Goal: Transaction & Acquisition: Purchase product/service

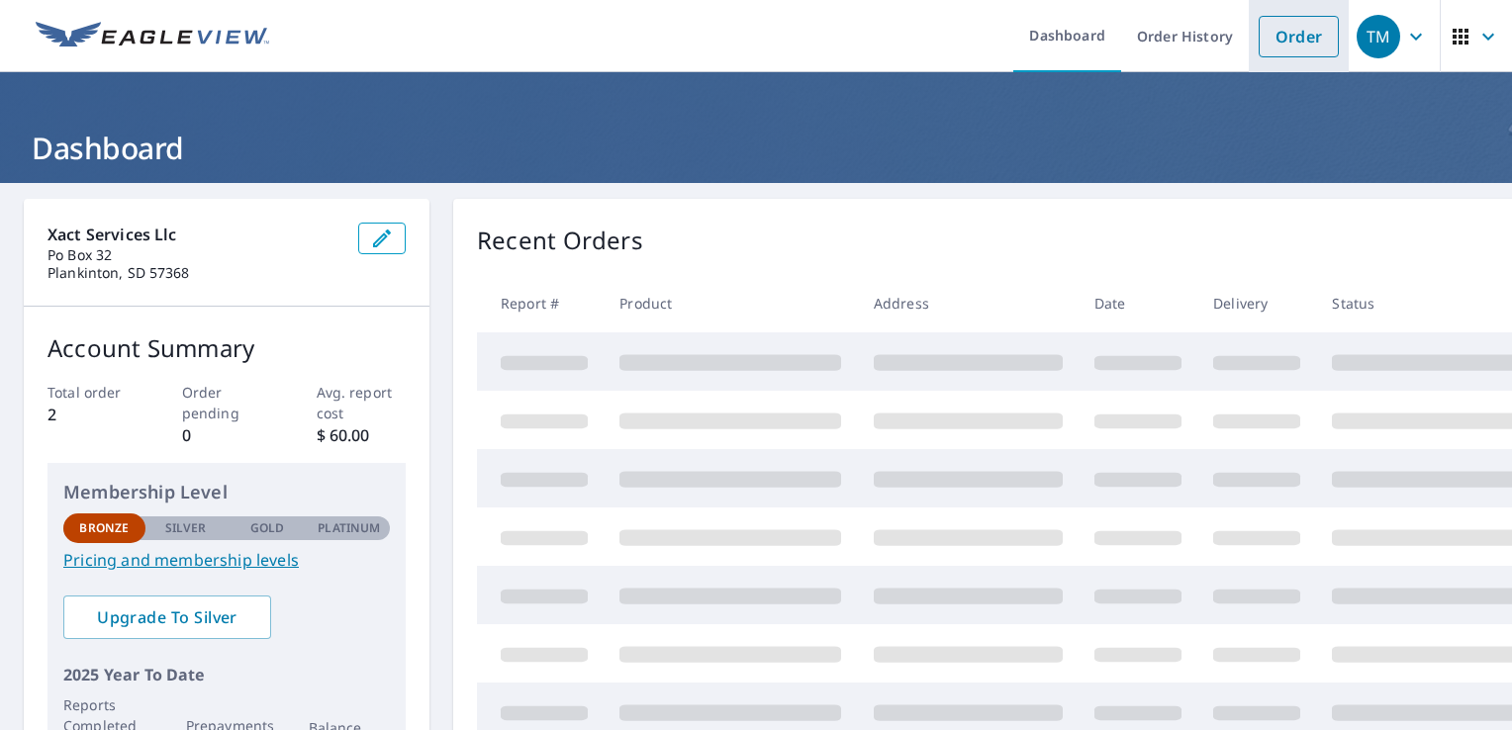
click at [1267, 39] on link "Order" at bounding box center [1299, 37] width 80 height 42
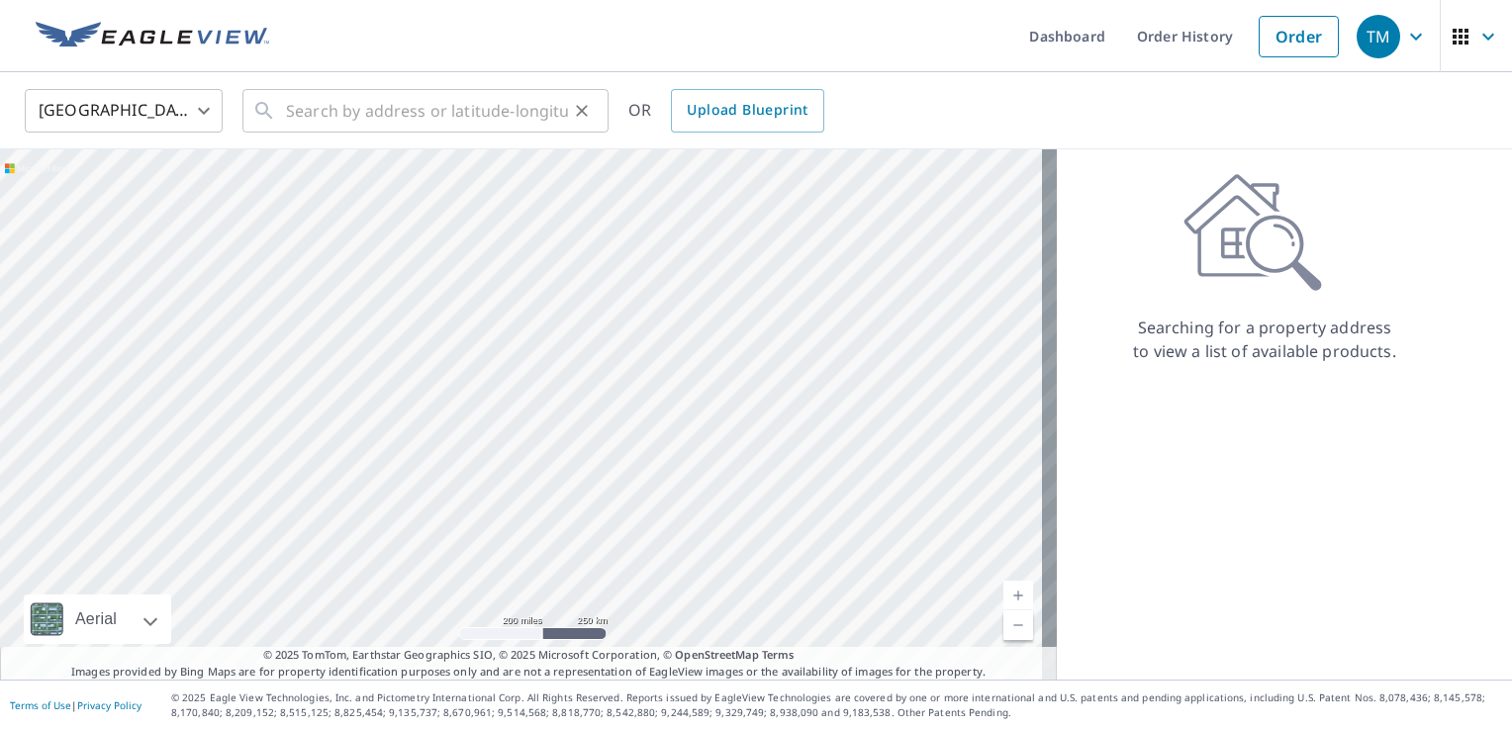
click at [274, 117] on icon at bounding box center [264, 111] width 24 height 24
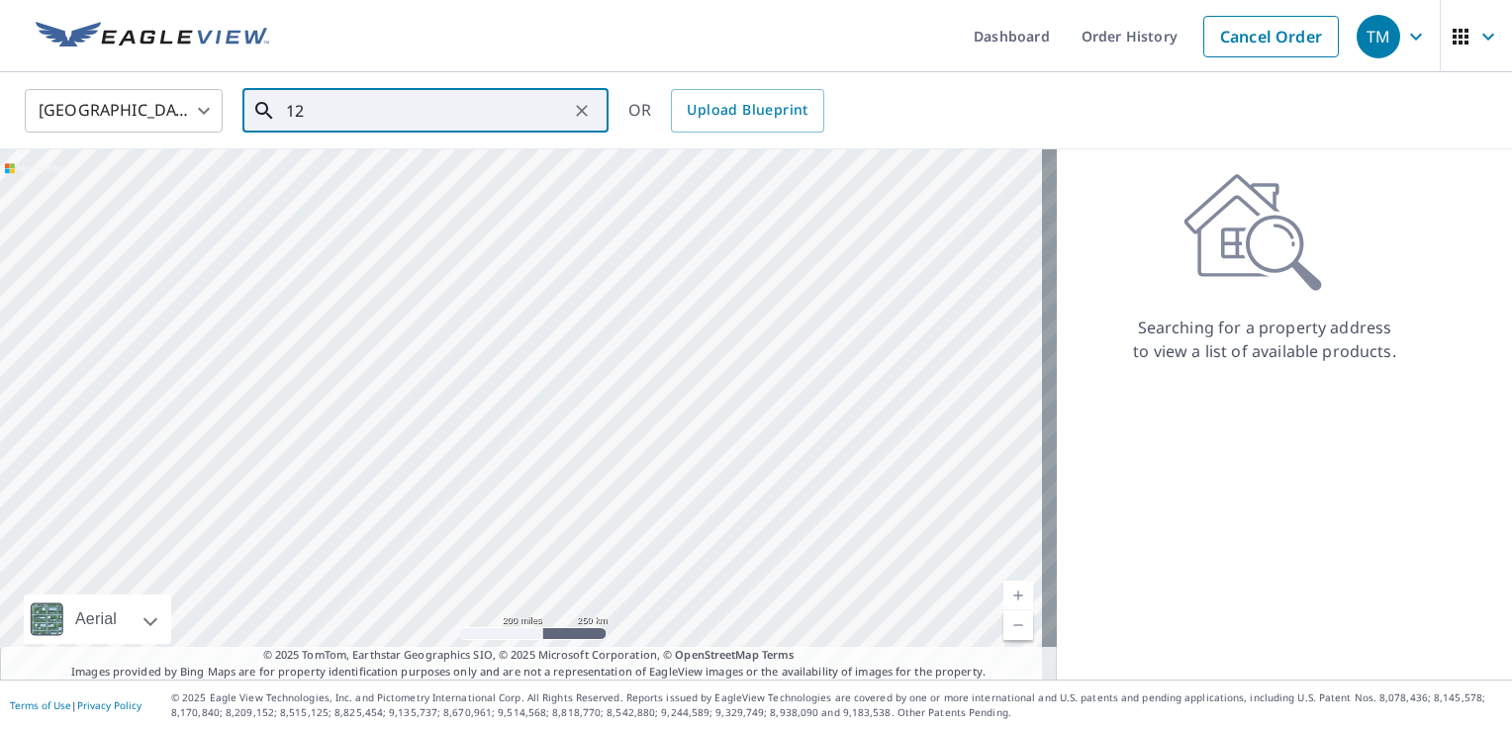
type input "1"
click at [360, 160] on span "[STREET_ADDRESS]" at bounding box center [437, 168] width 311 height 24
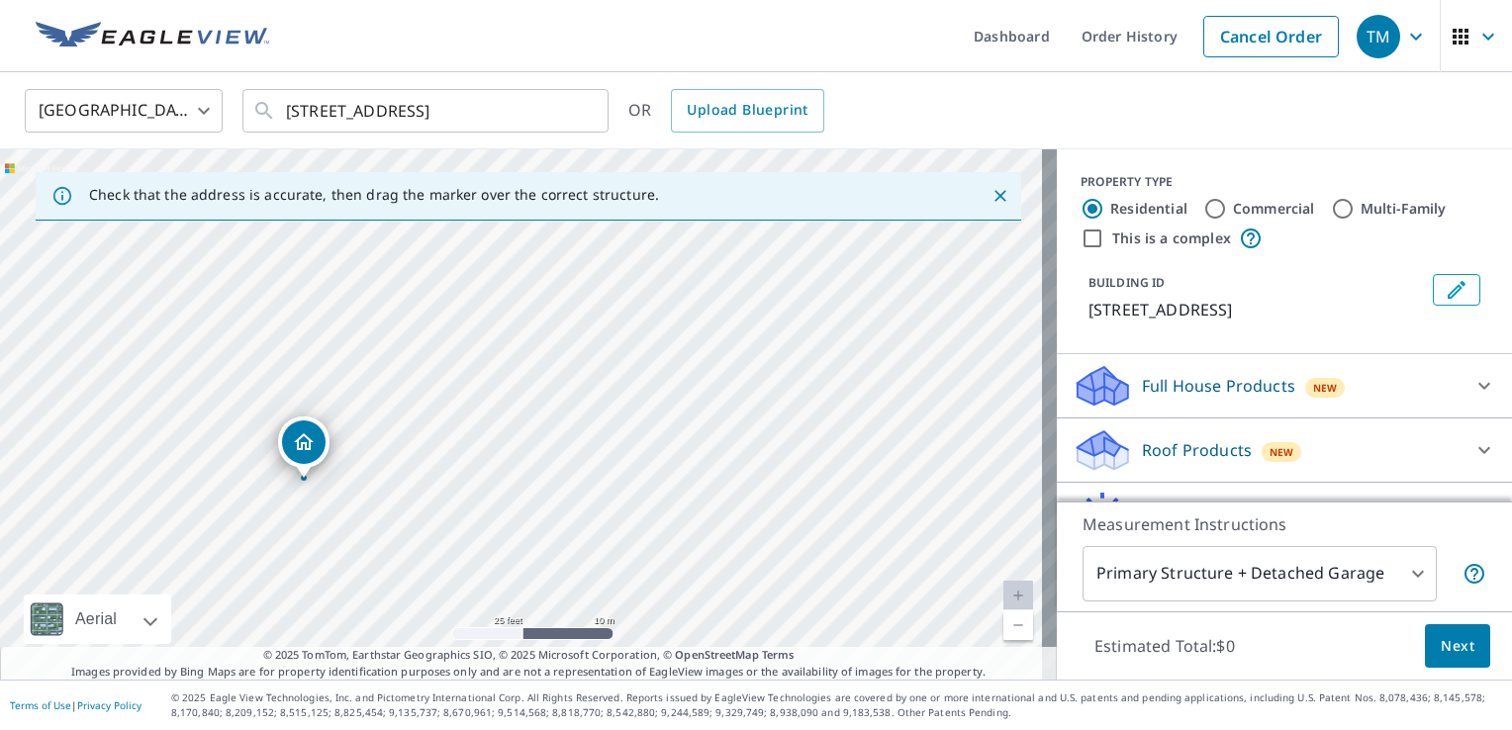
drag, startPoint x: 408, startPoint y: 464, endPoint x: 592, endPoint y: 175, distance: 342.6
click at [592, 175] on div "Check that the address is accurate, then drag the marker over the correct struc…" at bounding box center [528, 414] width 1057 height 530
click at [431, 156] on div "[STREET_ADDRESS]" at bounding box center [528, 414] width 1057 height 530
drag, startPoint x: 274, startPoint y: 334, endPoint x: 602, endPoint y: 327, distance: 327.6
click at [602, 327] on div "[STREET_ADDRESS]" at bounding box center [528, 414] width 1057 height 530
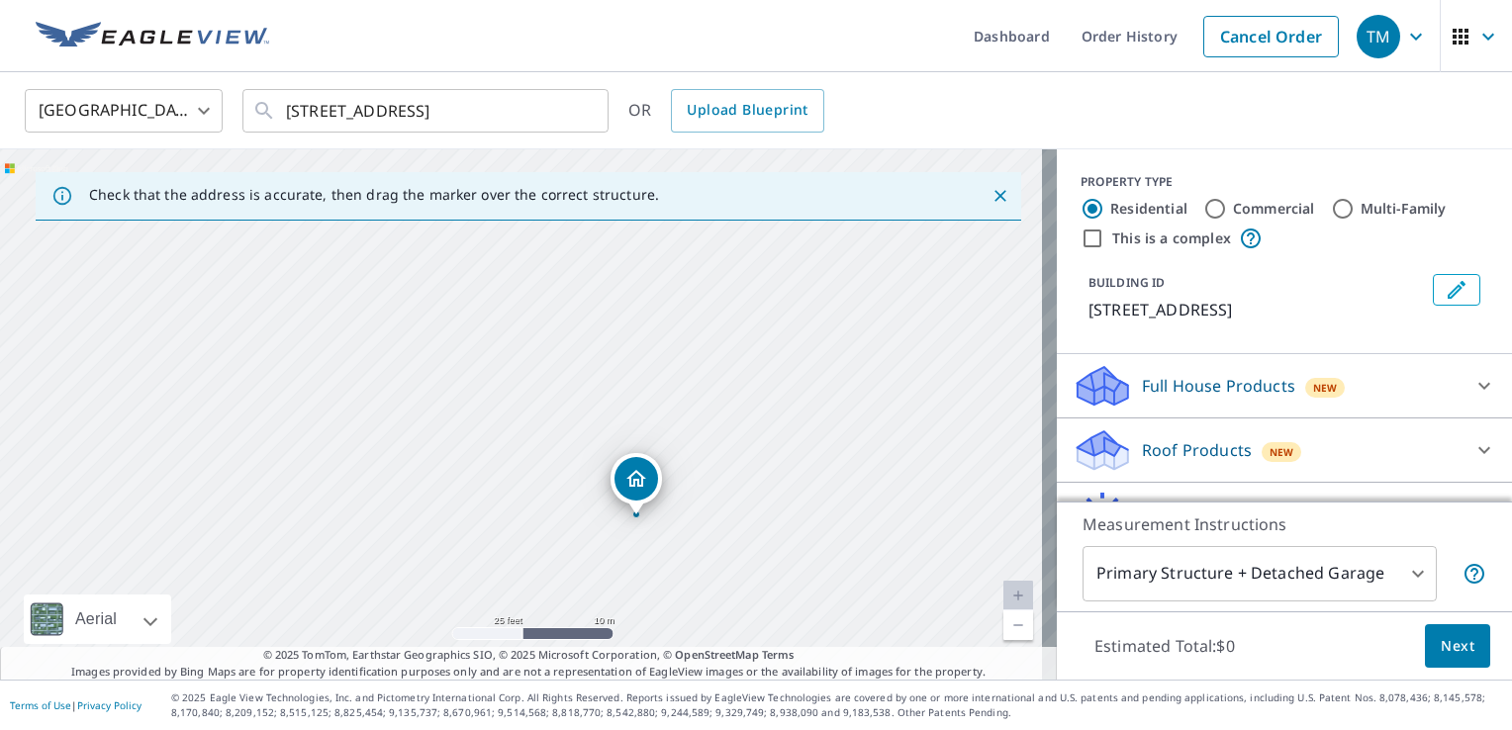
drag, startPoint x: 642, startPoint y: 378, endPoint x: 696, endPoint y: 414, distance: 64.2
click at [696, 414] on div "[STREET_ADDRESS]" at bounding box center [528, 414] width 1057 height 530
drag, startPoint x: 438, startPoint y: 307, endPoint x: 416, endPoint y: 247, distance: 63.6
click at [416, 247] on div "[STREET_ADDRESS]" at bounding box center [528, 414] width 1057 height 530
click at [311, 115] on input "[STREET_ADDRESS]" at bounding box center [427, 110] width 282 height 55
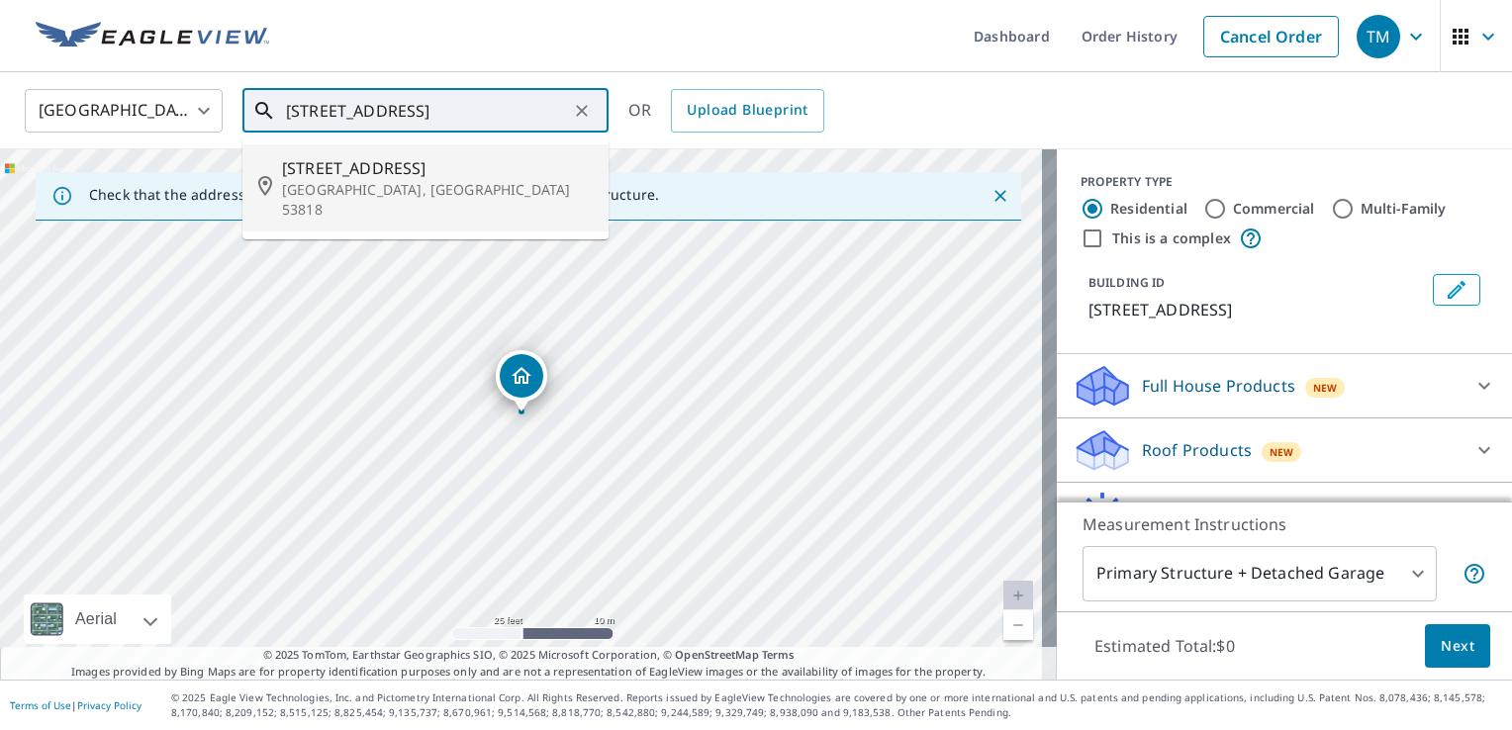
click at [342, 183] on p "[GEOGRAPHIC_DATA], [GEOGRAPHIC_DATA] 53818" at bounding box center [437, 200] width 311 height 40
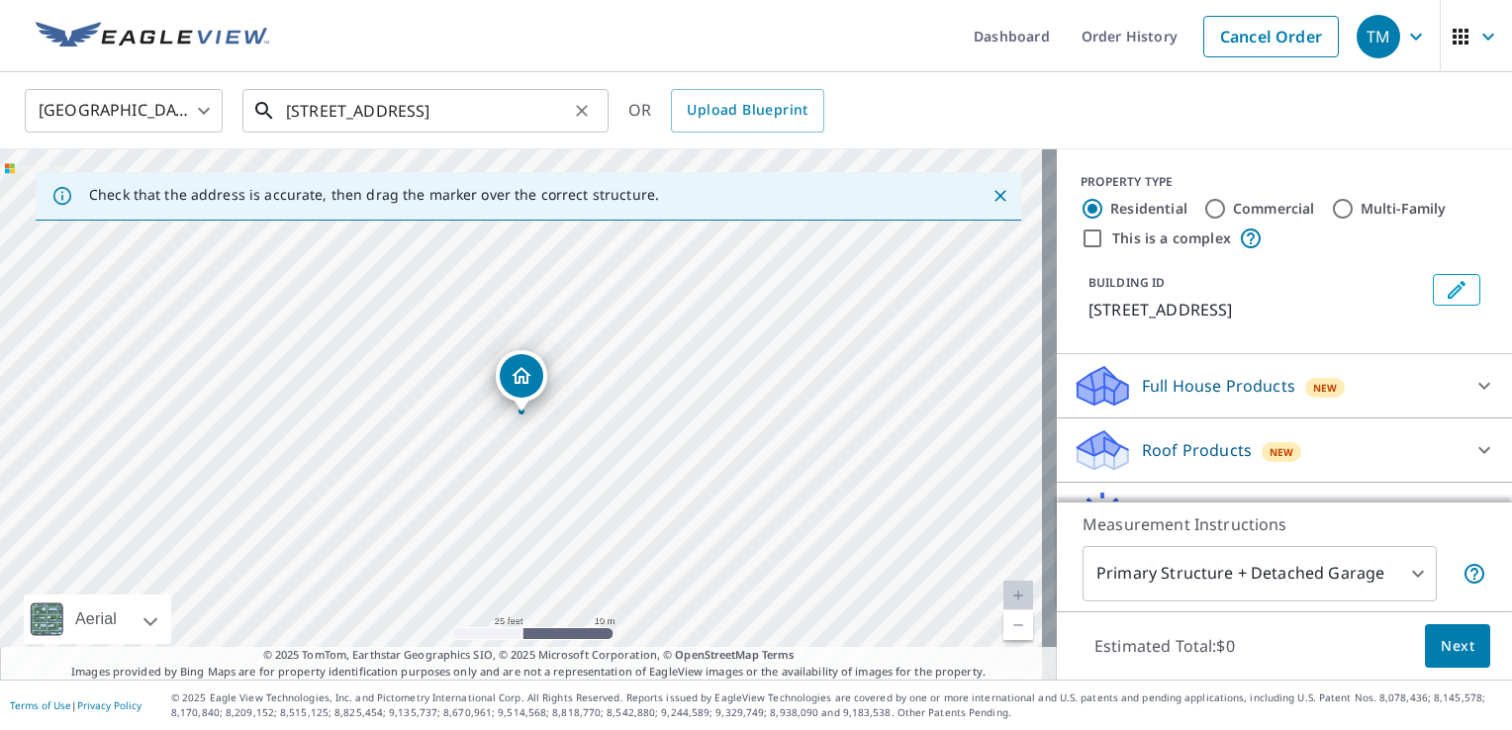
click at [310, 109] on input "[STREET_ADDRESS]" at bounding box center [427, 110] width 282 height 55
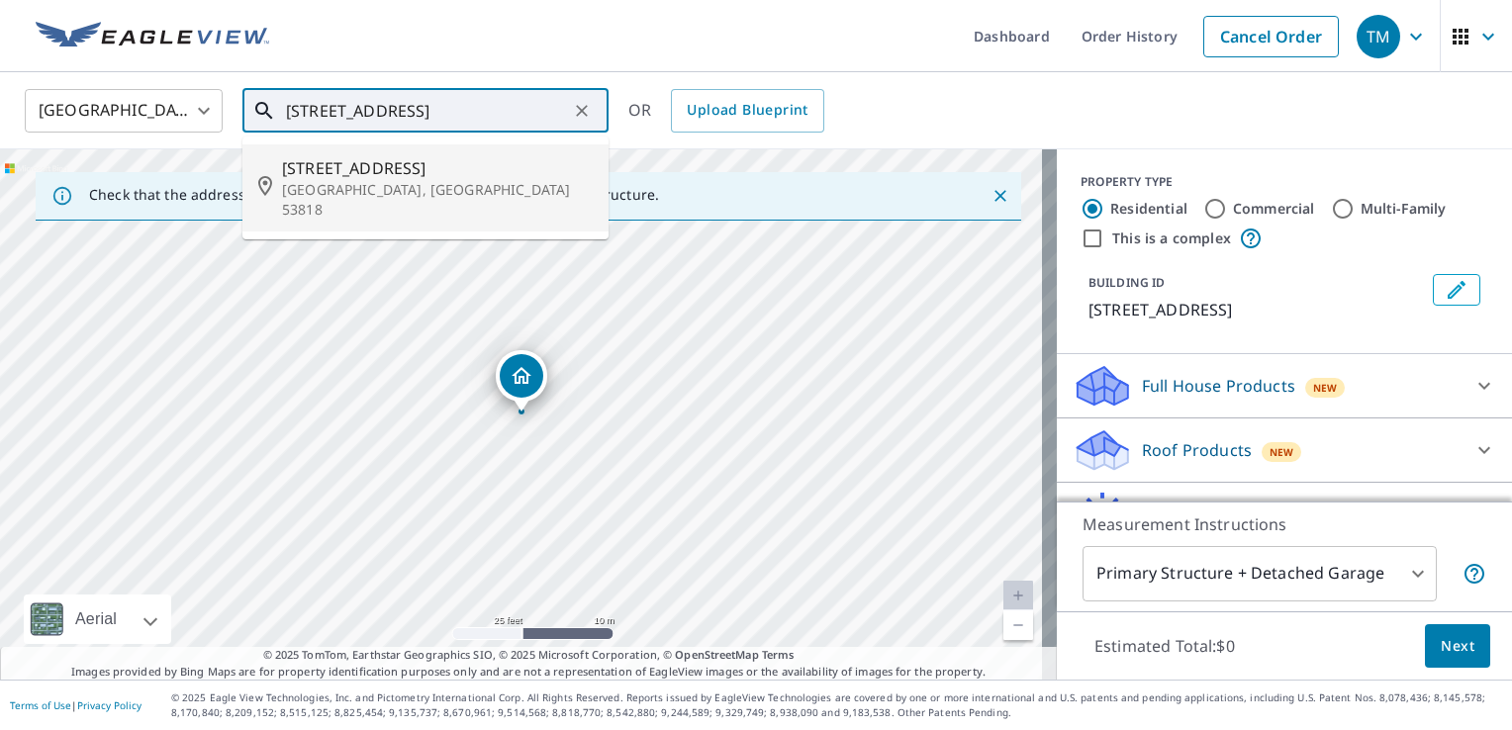
type input "[STREET_ADDRESS]"
click at [991, 196] on icon "Close" at bounding box center [1001, 196] width 20 height 20
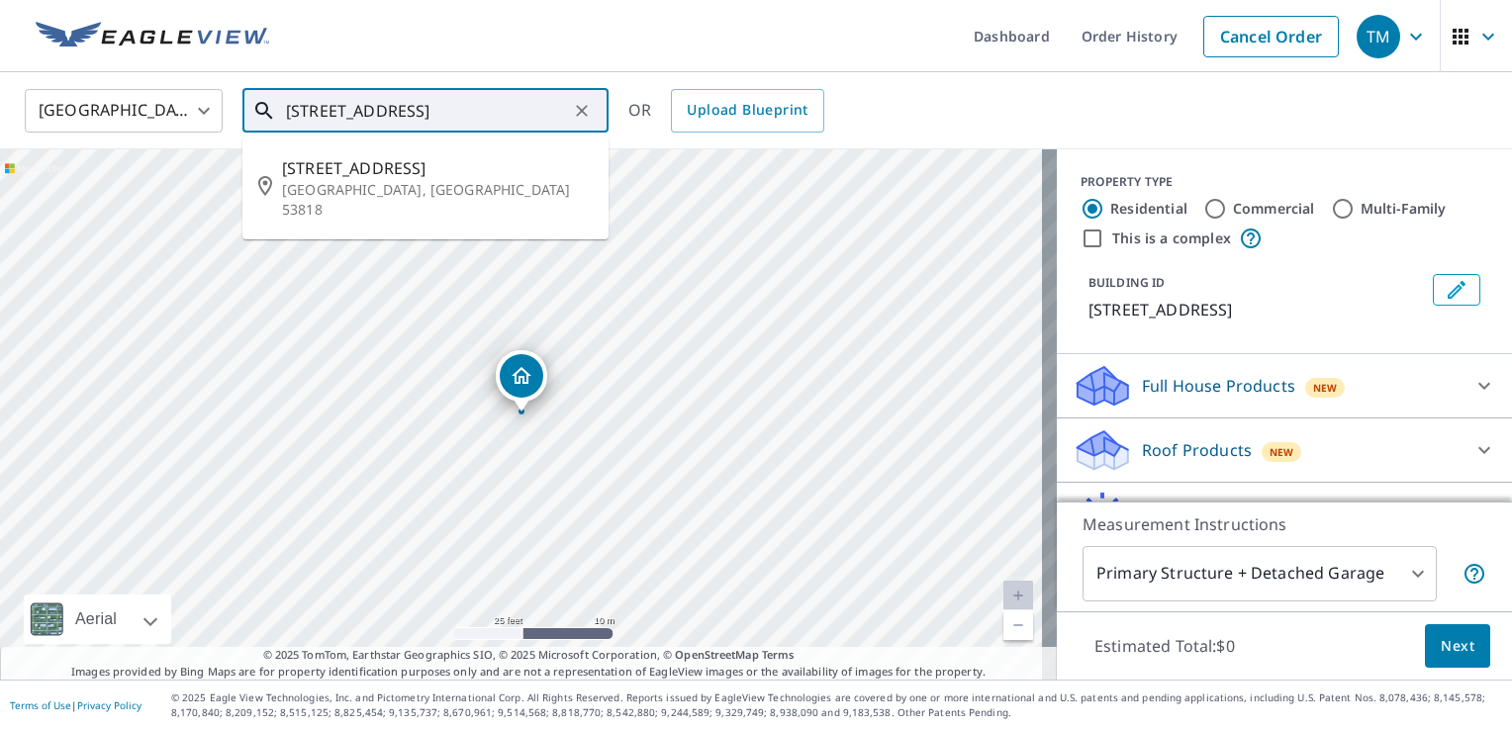
click at [551, 109] on input "[STREET_ADDRESS]" at bounding box center [427, 110] width 282 height 55
click at [271, 124] on div "[STREET_ADDRESS] ​" at bounding box center [425, 111] width 366 height 44
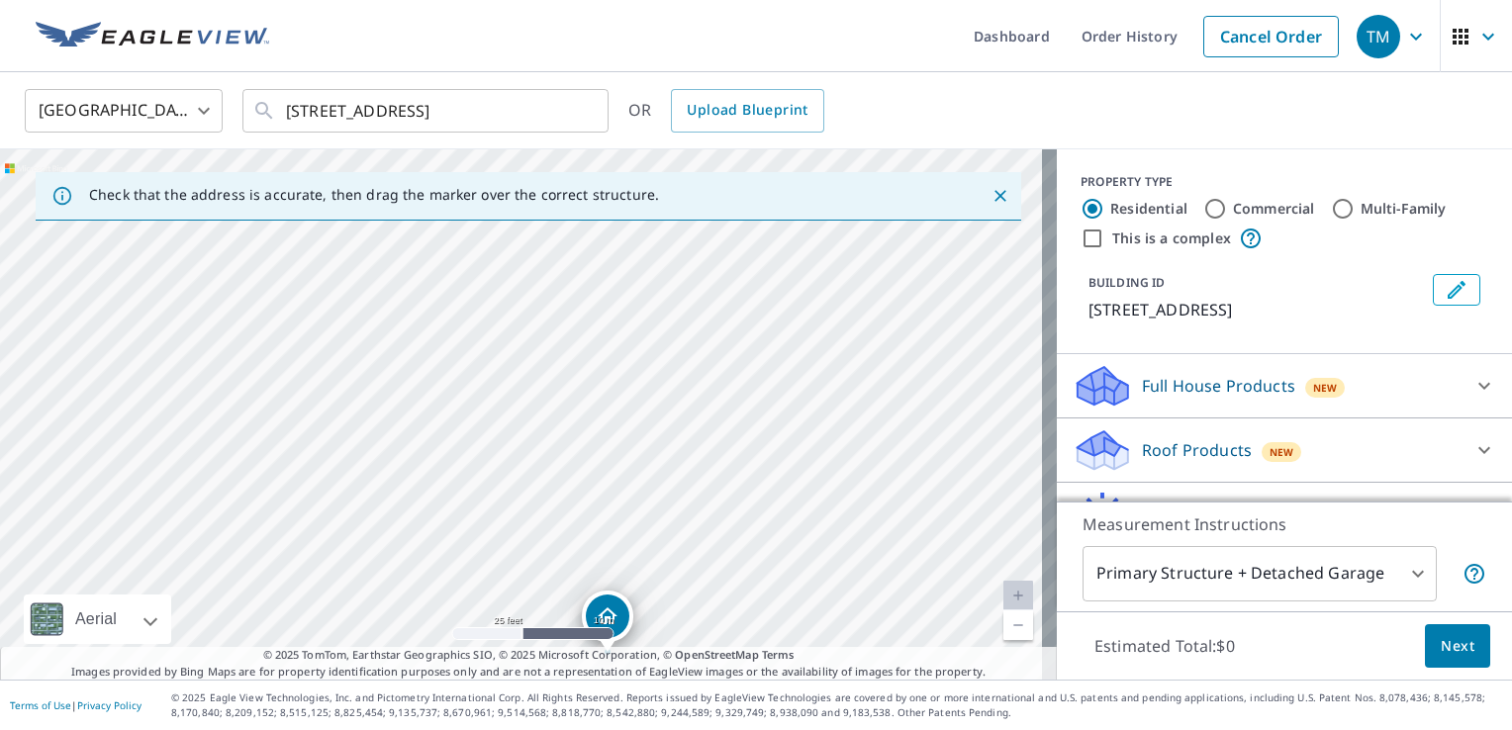
drag, startPoint x: 491, startPoint y: 398, endPoint x: 592, endPoint y: 725, distance: 342.8
click at [592, 725] on div "Dashboard Order History Cancel Order TM [GEOGRAPHIC_DATA] [GEOGRAPHIC_DATA] ​ […" at bounding box center [756, 365] width 1512 height 730
click at [760, 676] on p "© 2025 TomTom, Earthstar Geographics SIO, © 2025 Microsoft Corporation, © OpenS…" at bounding box center [528, 663] width 1057 height 33
click at [628, 558] on div "[STREET_ADDRESS]" at bounding box center [528, 414] width 1057 height 530
drag, startPoint x: 665, startPoint y: 532, endPoint x: 484, endPoint y: 246, distance: 338.5
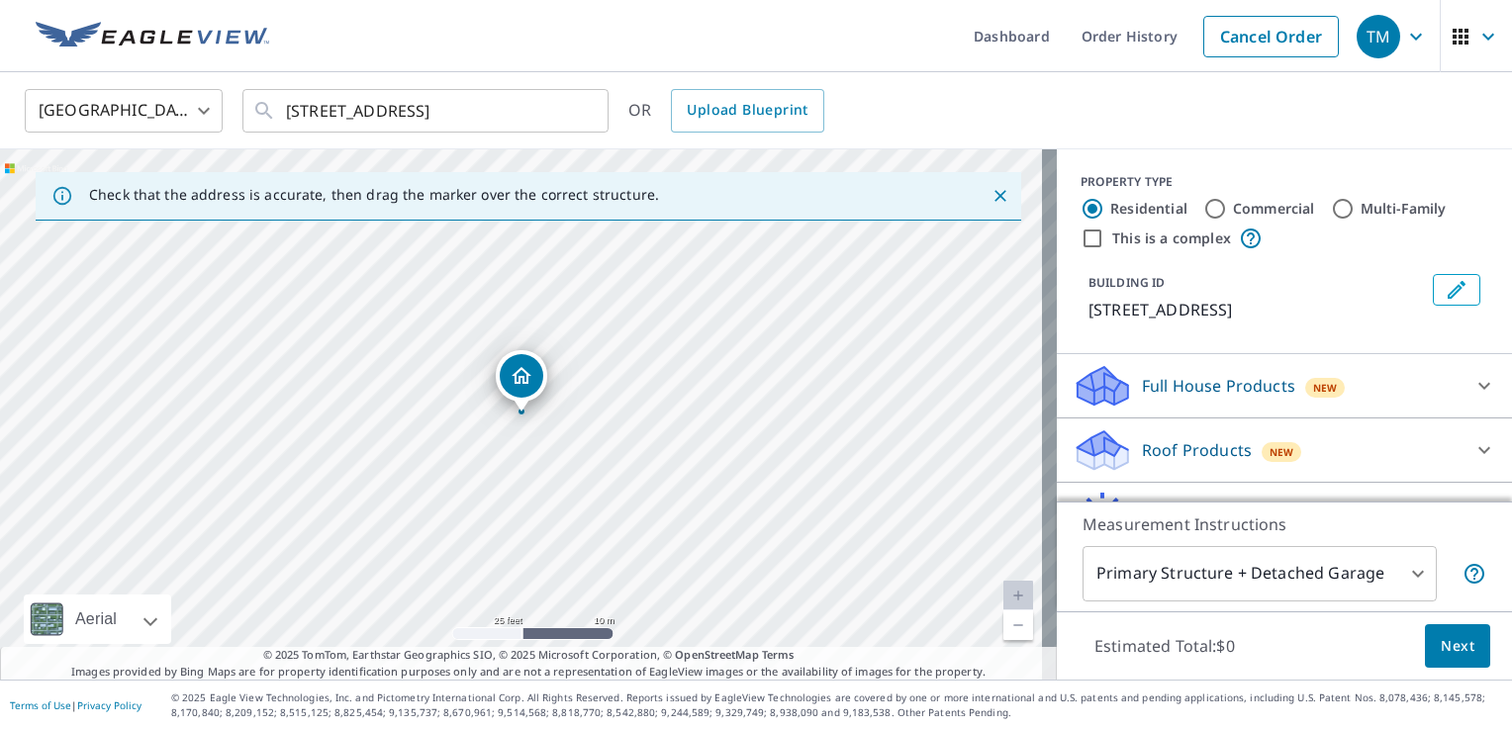
click at [1203, 208] on input "Commercial" at bounding box center [1215, 209] width 24 height 24
radio input "true"
type input "4"
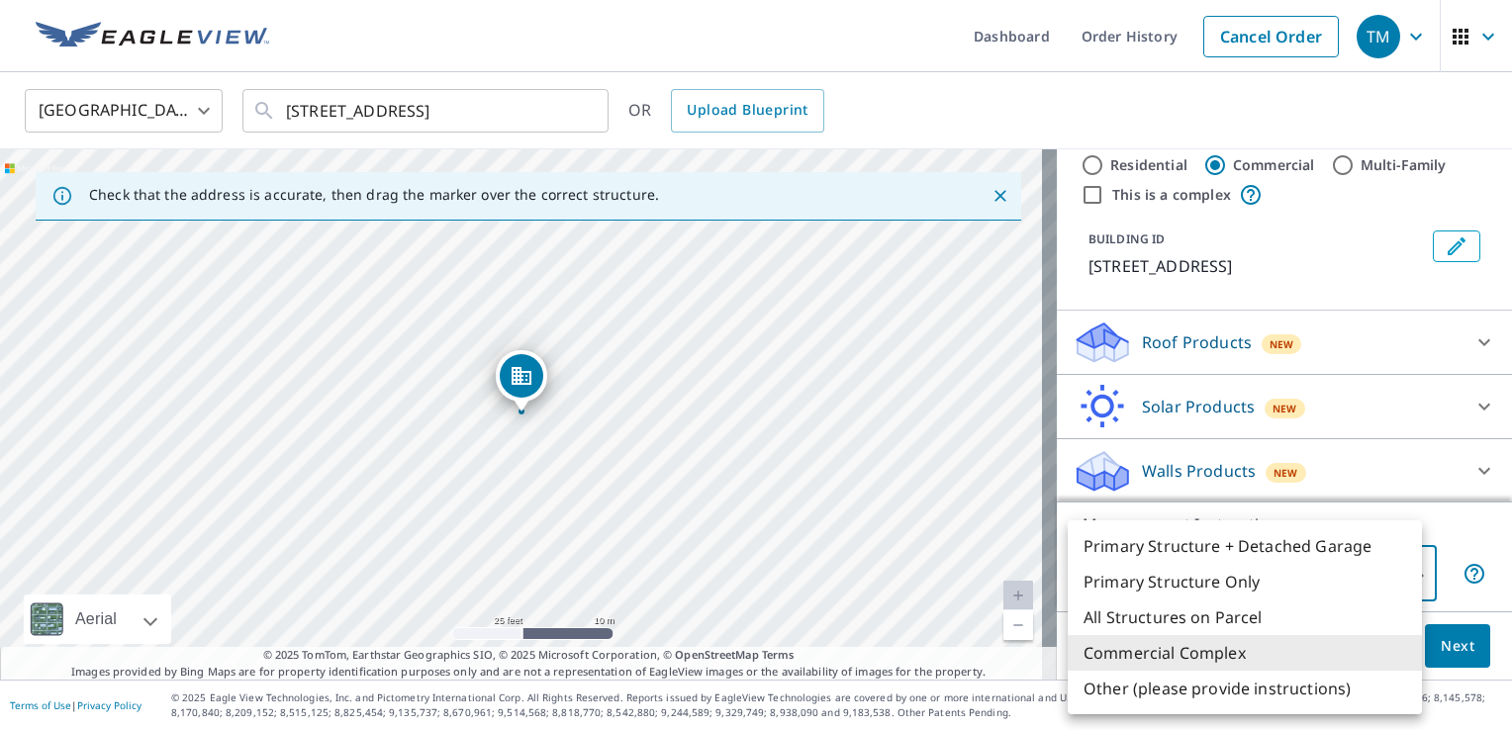
click at [1196, 570] on body "TM TM Dashboard Order History Cancel Order TM [GEOGRAPHIC_DATA] [GEOGRAPHIC_DAT…" at bounding box center [756, 365] width 1512 height 730
click at [1155, 646] on li "Commercial Complex" at bounding box center [1245, 653] width 354 height 36
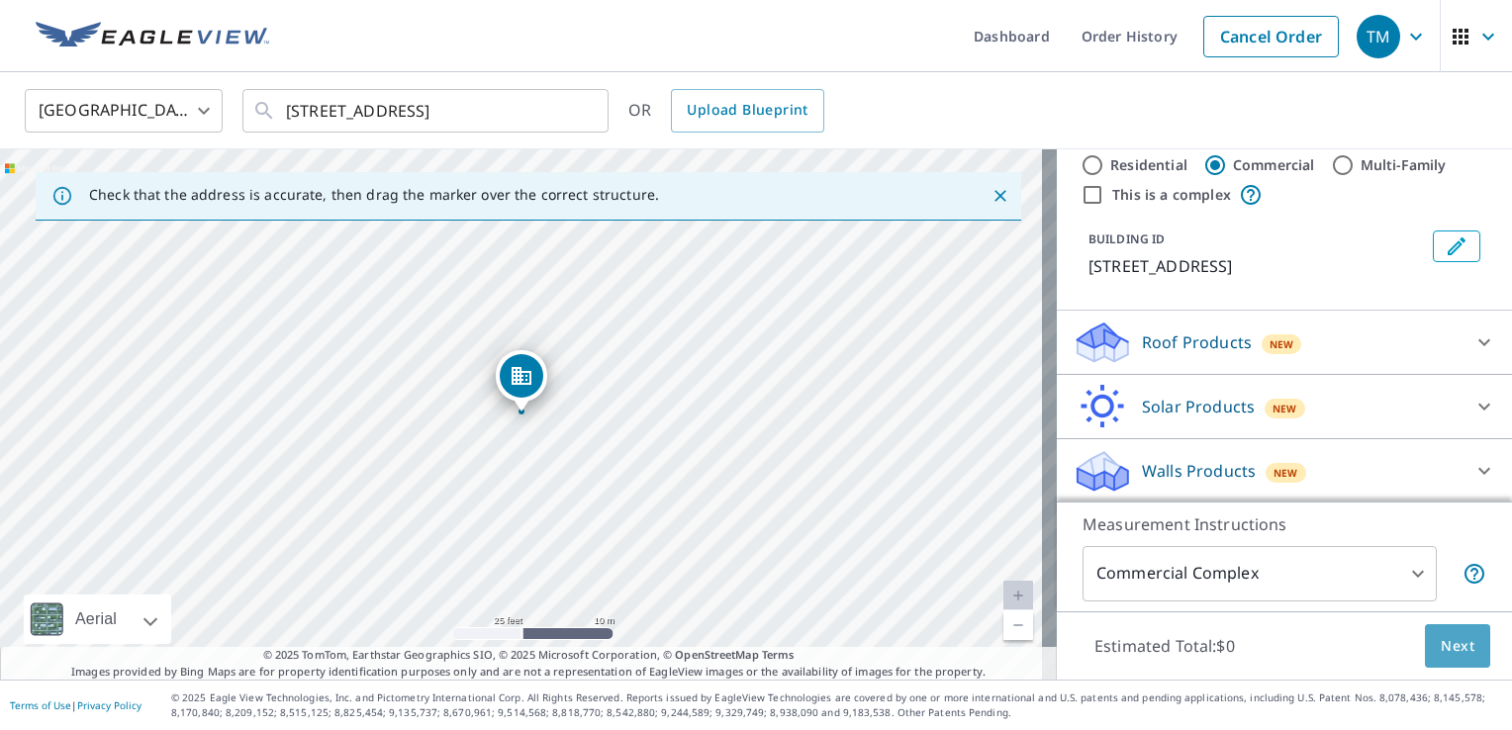
click at [1452, 645] on span "Next" at bounding box center [1458, 646] width 34 height 25
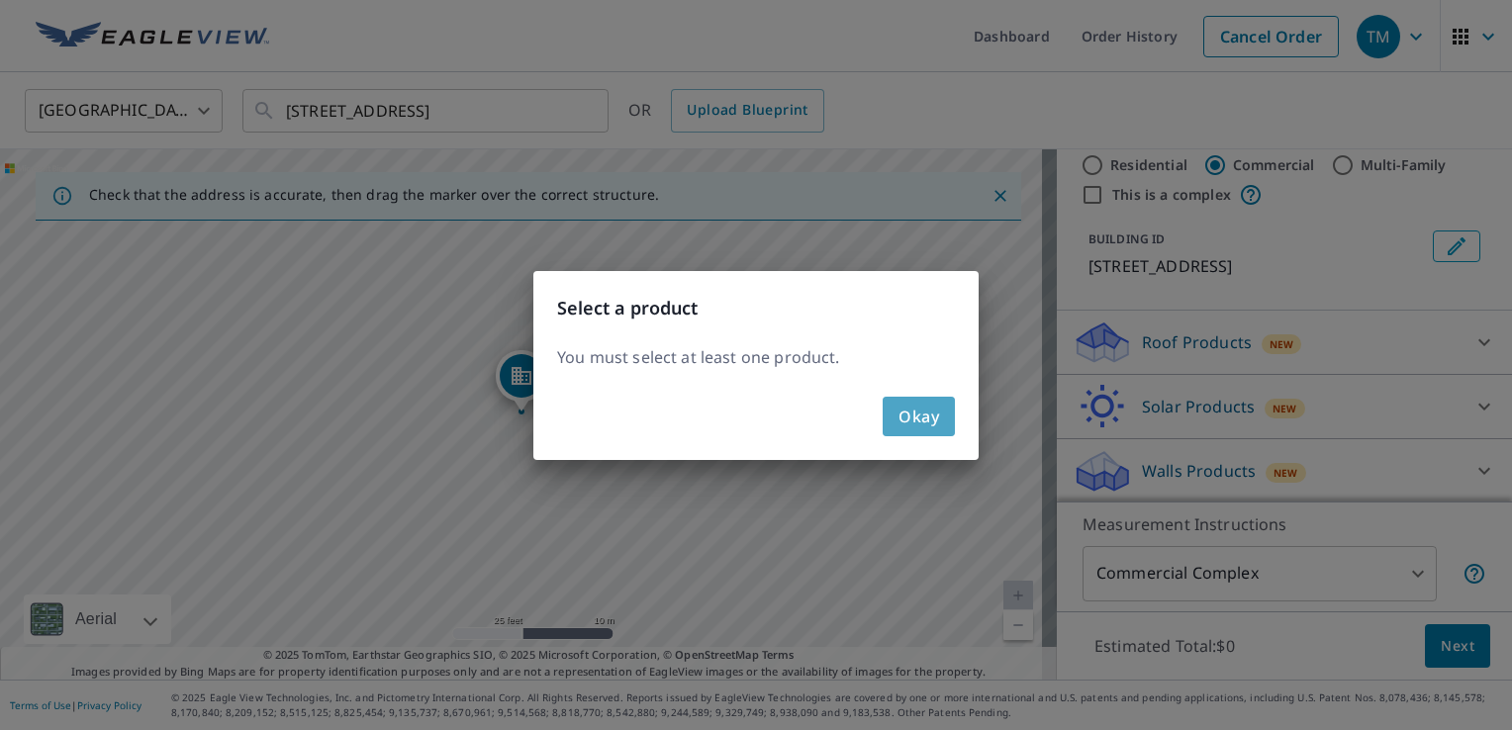
click at [929, 418] on span "Okay" at bounding box center [919, 417] width 41 height 28
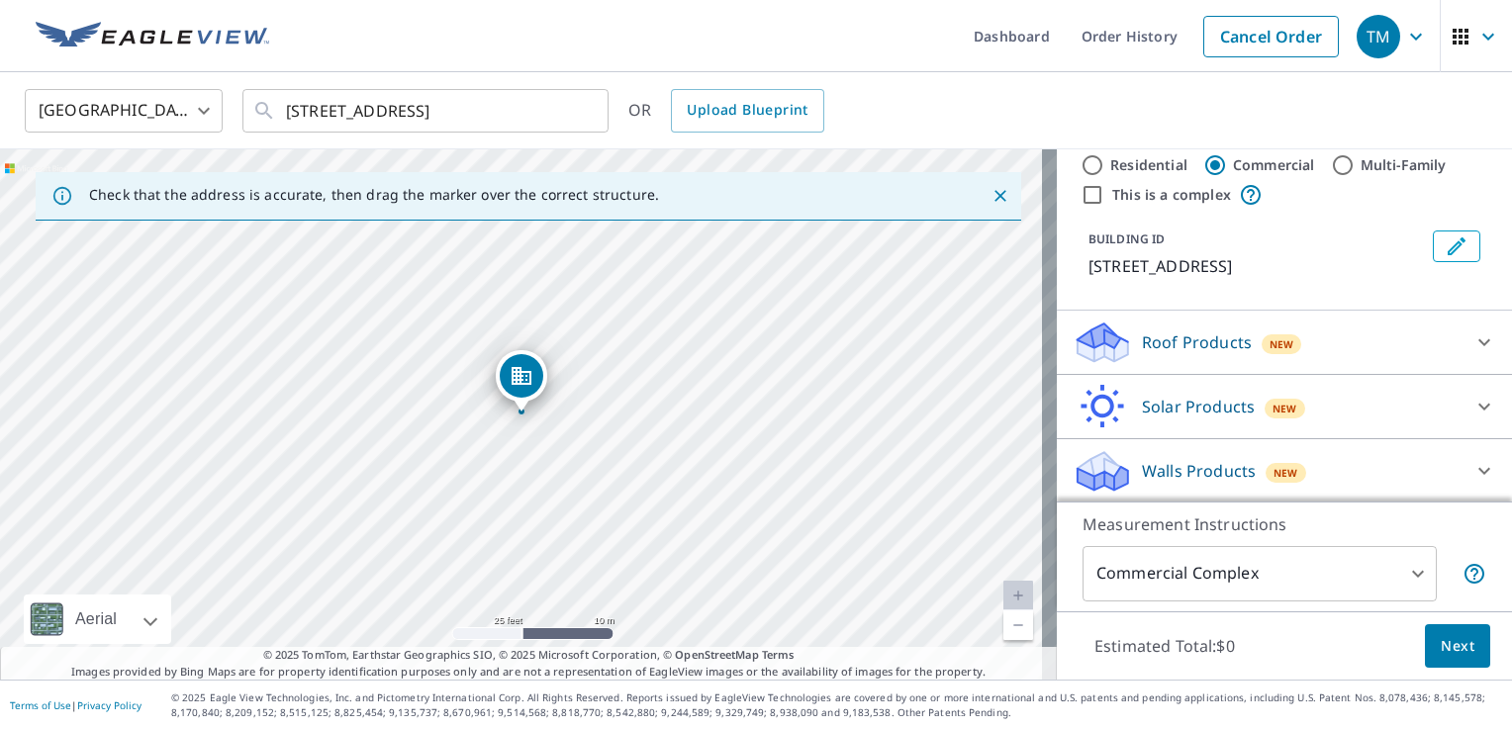
click at [1223, 332] on p "Roof Products" at bounding box center [1197, 343] width 110 height 24
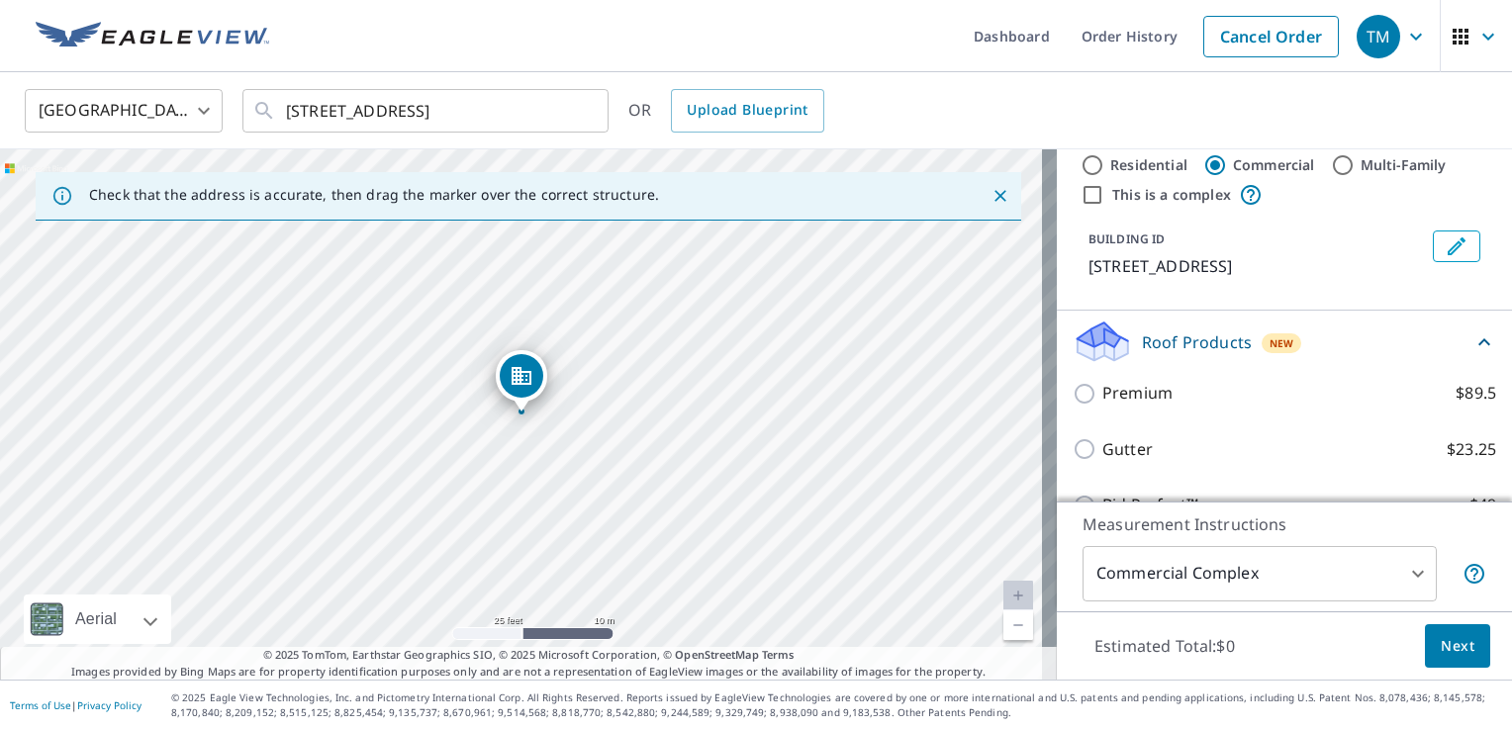
click at [1118, 406] on div "Premium $89.5" at bounding box center [1285, 393] width 424 height 56
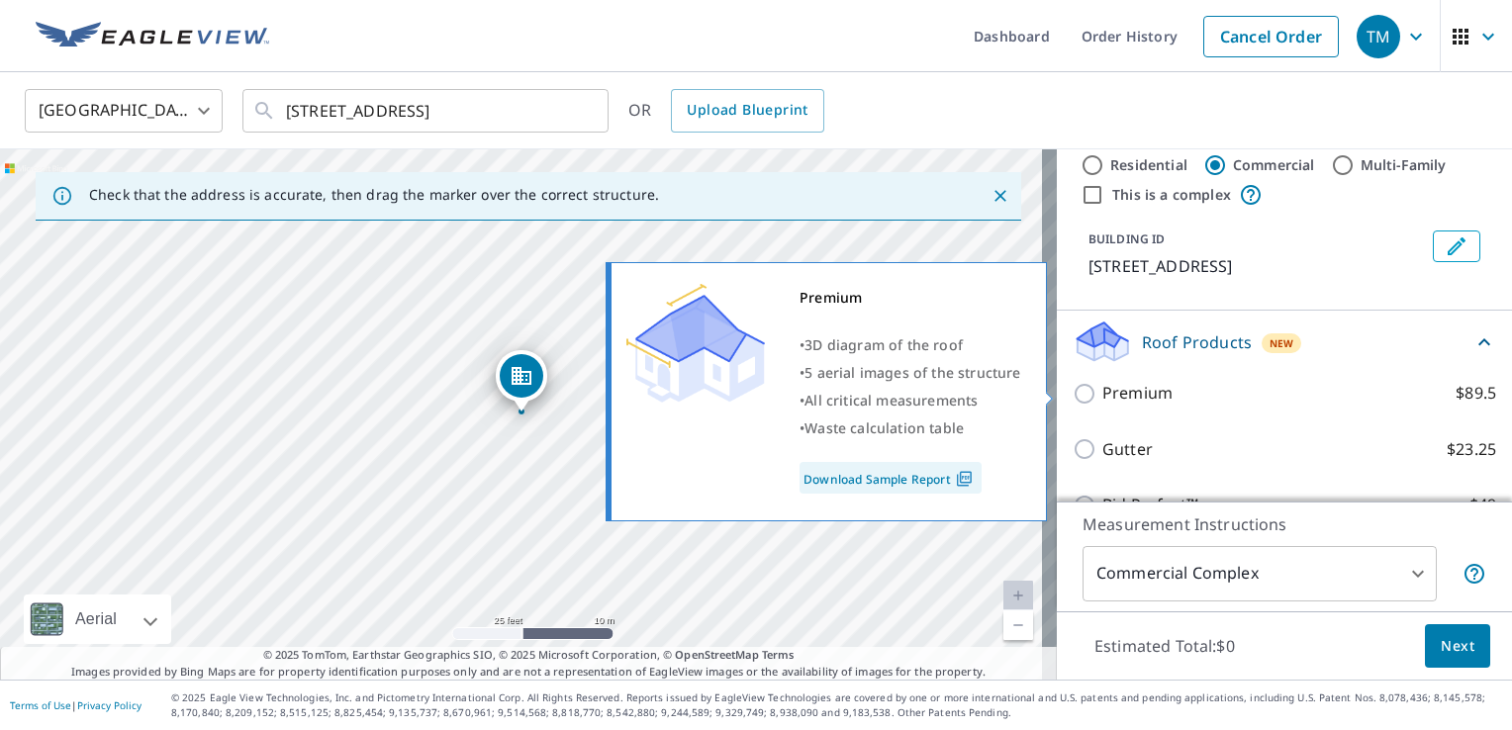
click at [1108, 393] on p "Premium" at bounding box center [1137, 393] width 70 height 25
click at [1102, 393] on input "Premium $89.5" at bounding box center [1088, 394] width 30 height 24
checkbox input "true"
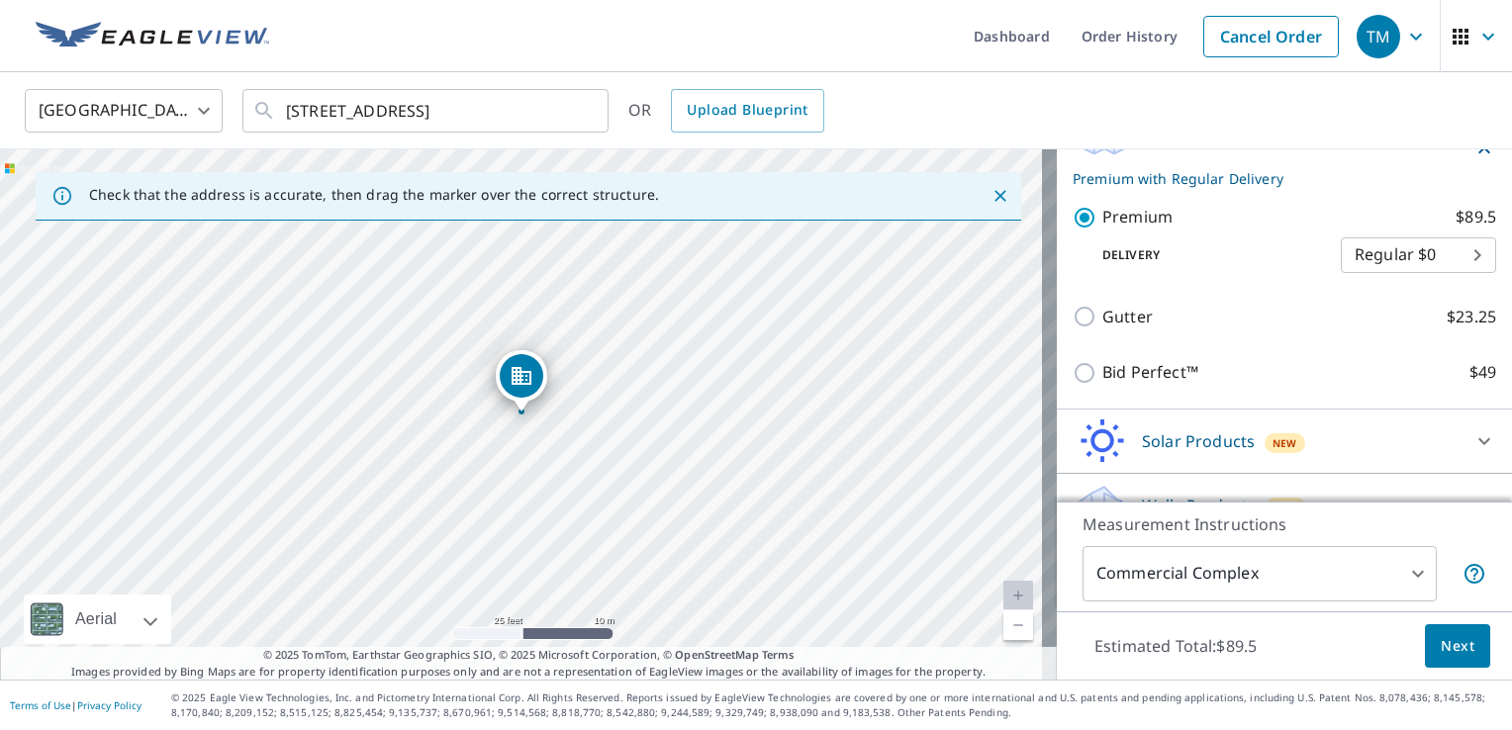
scroll to position [285, 0]
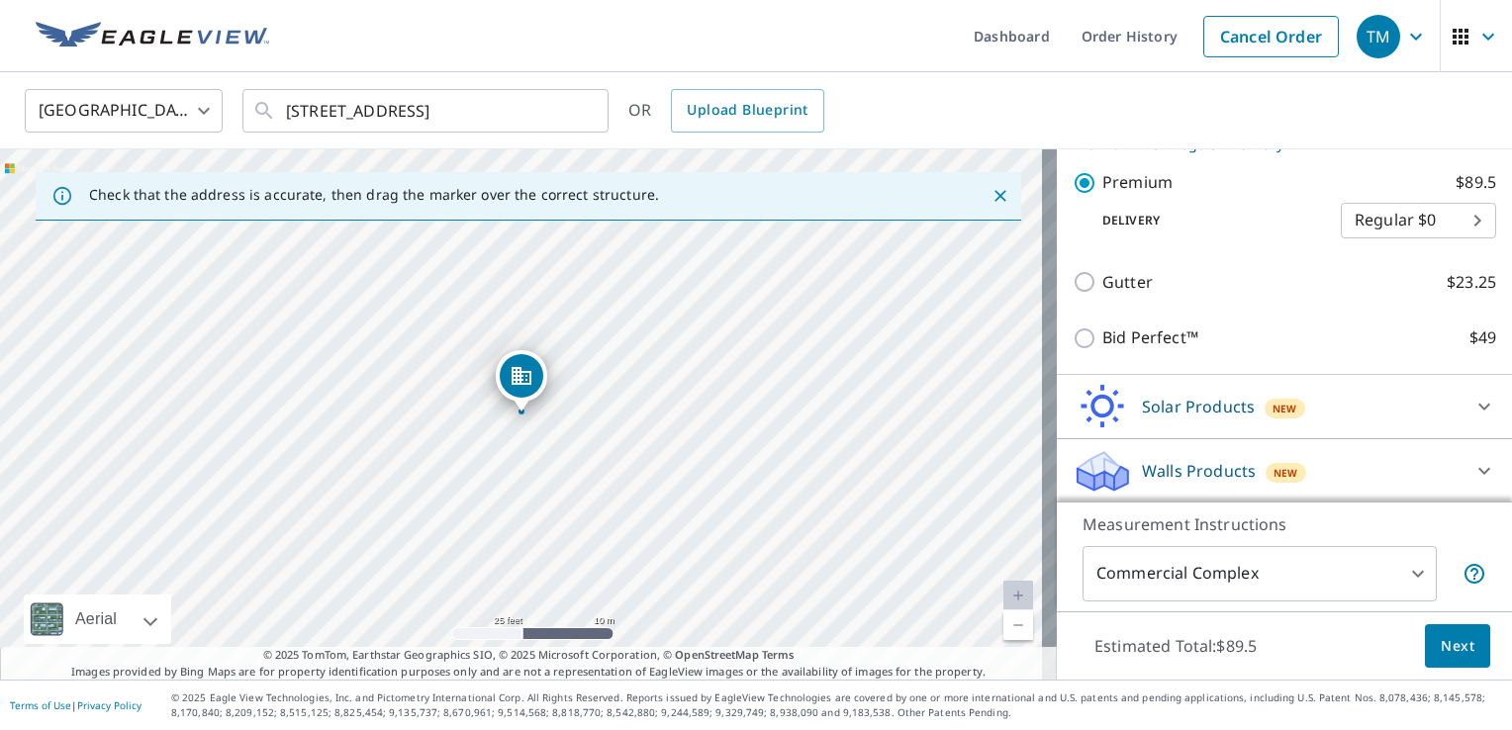
click at [1441, 644] on span "Next" at bounding box center [1458, 646] width 34 height 25
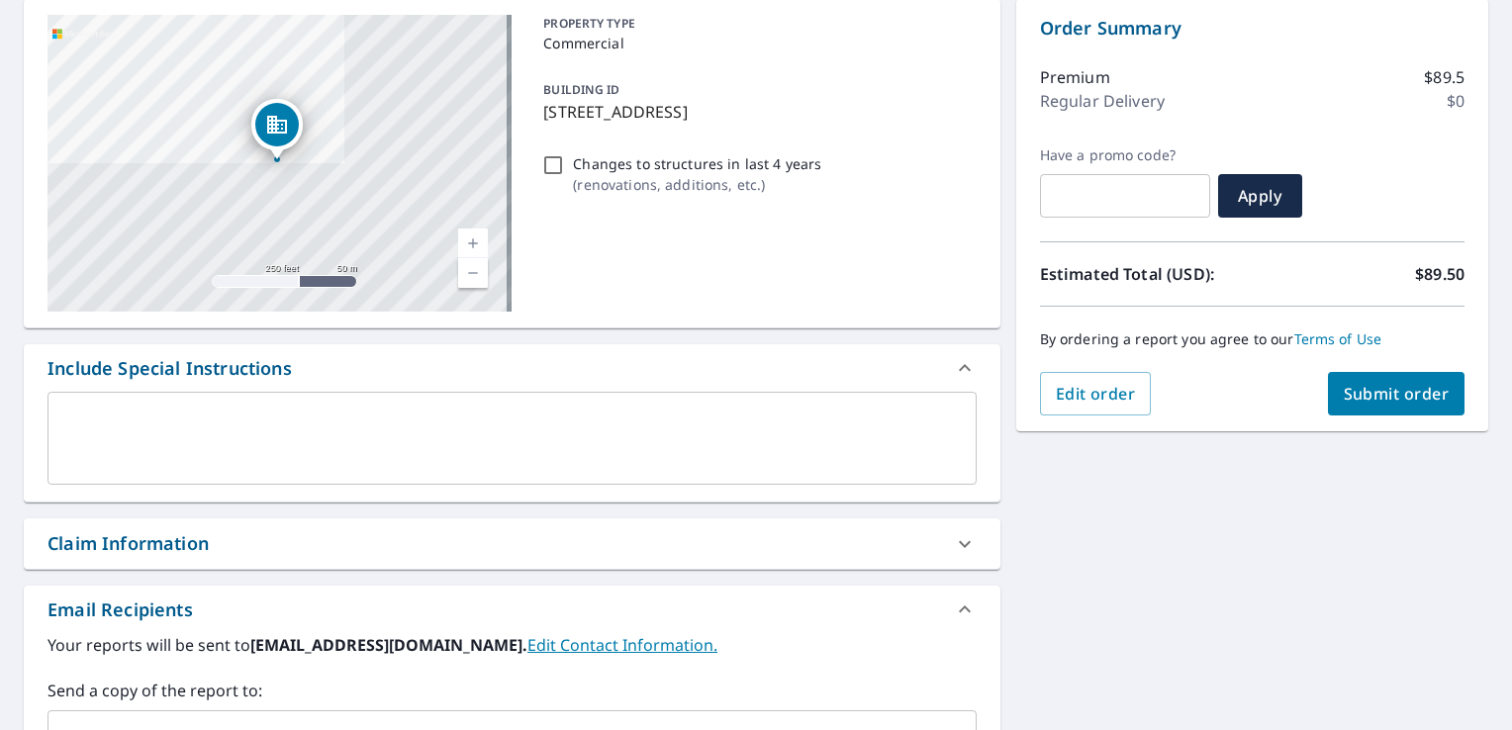
scroll to position [173, 0]
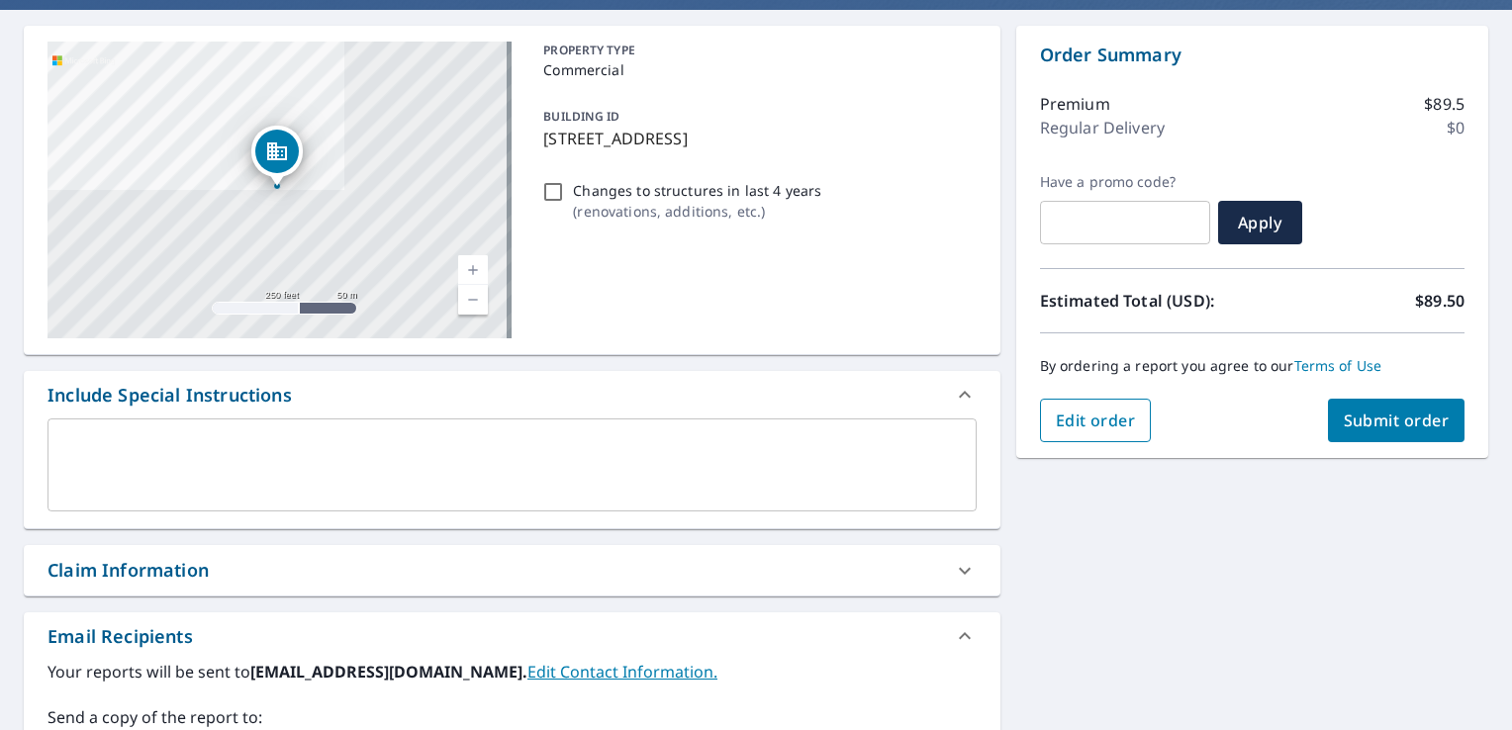
click at [1062, 433] on button "Edit order" at bounding box center [1096, 421] width 112 height 44
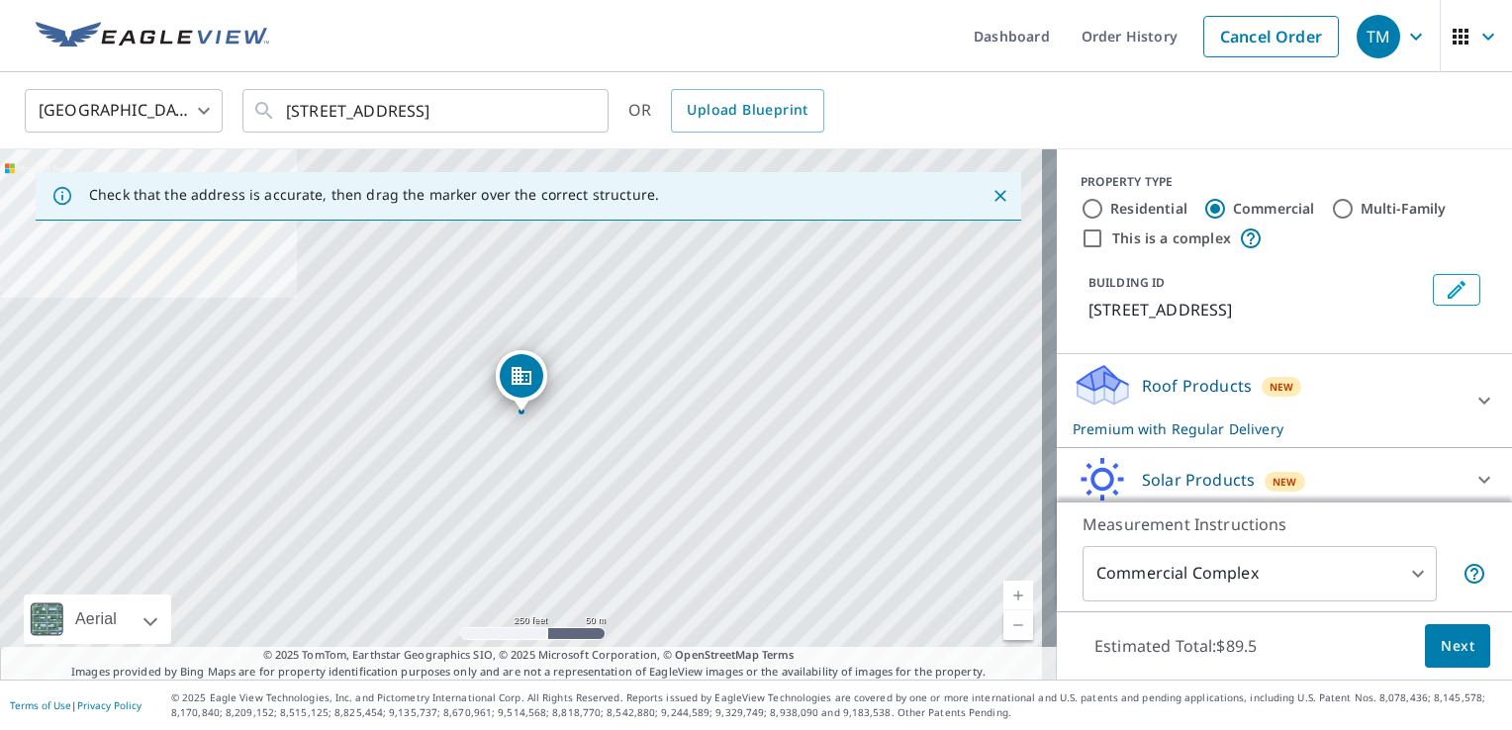
click at [1448, 286] on icon "Edit building 1" at bounding box center [1457, 290] width 18 height 18
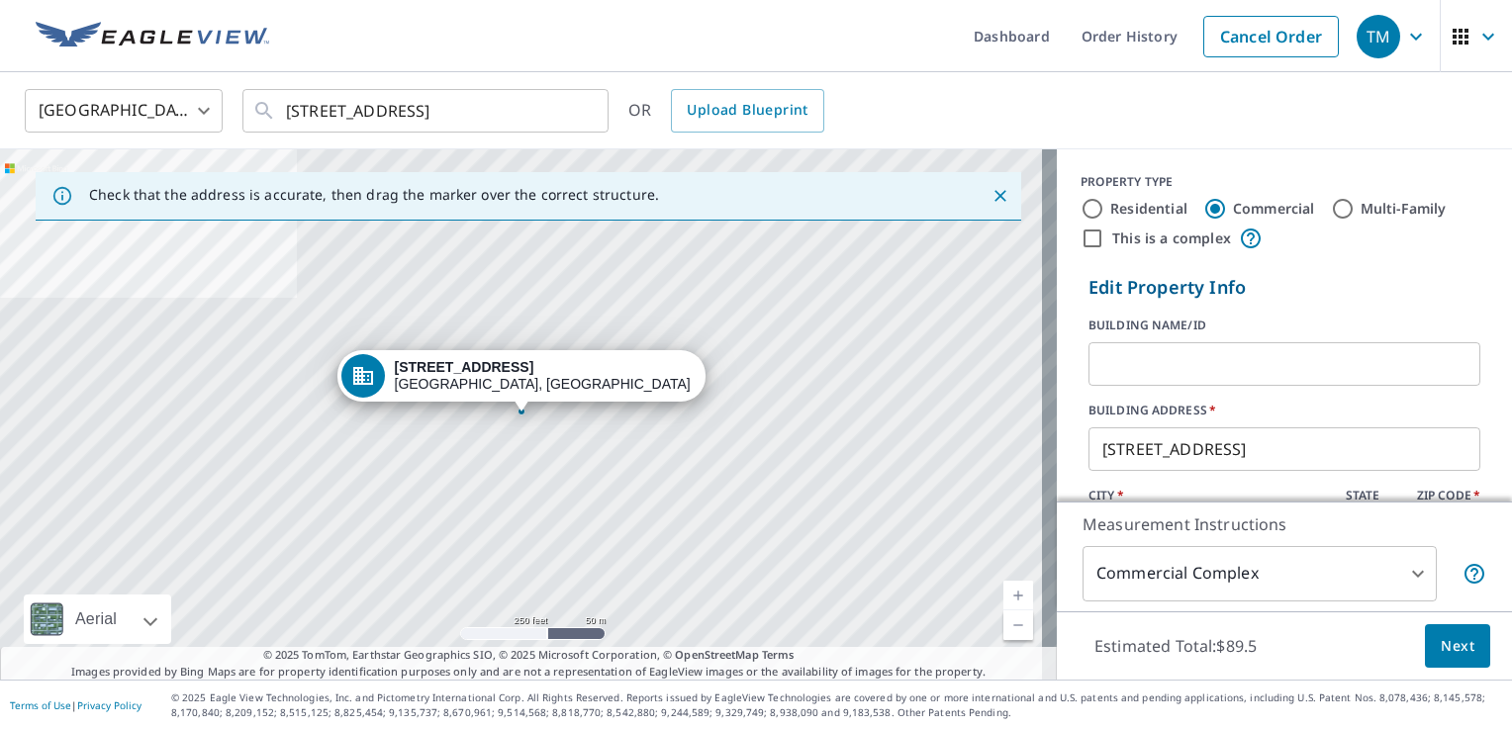
scroll to position [48, 0]
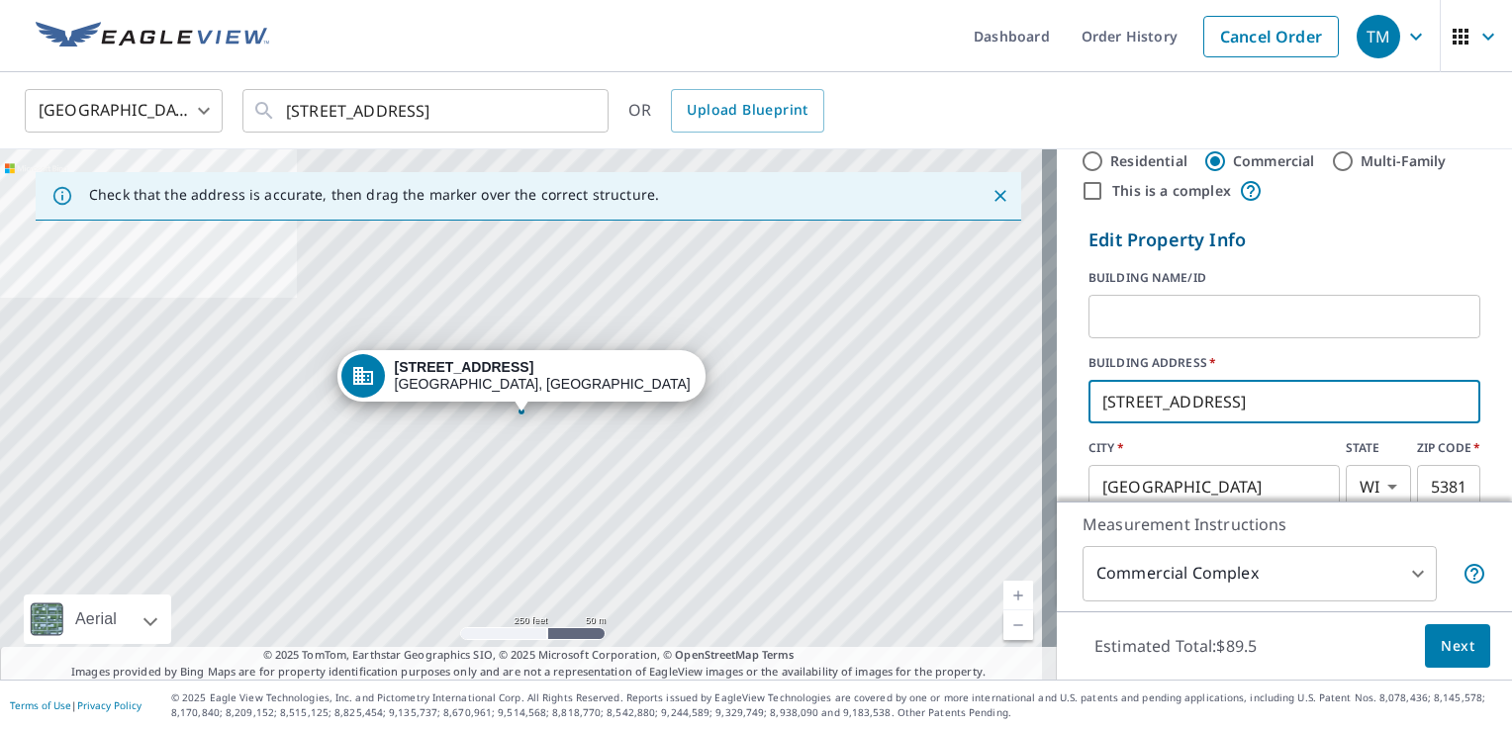
click at [1098, 403] on input "[STREET_ADDRESS]" at bounding box center [1285, 401] width 392 height 55
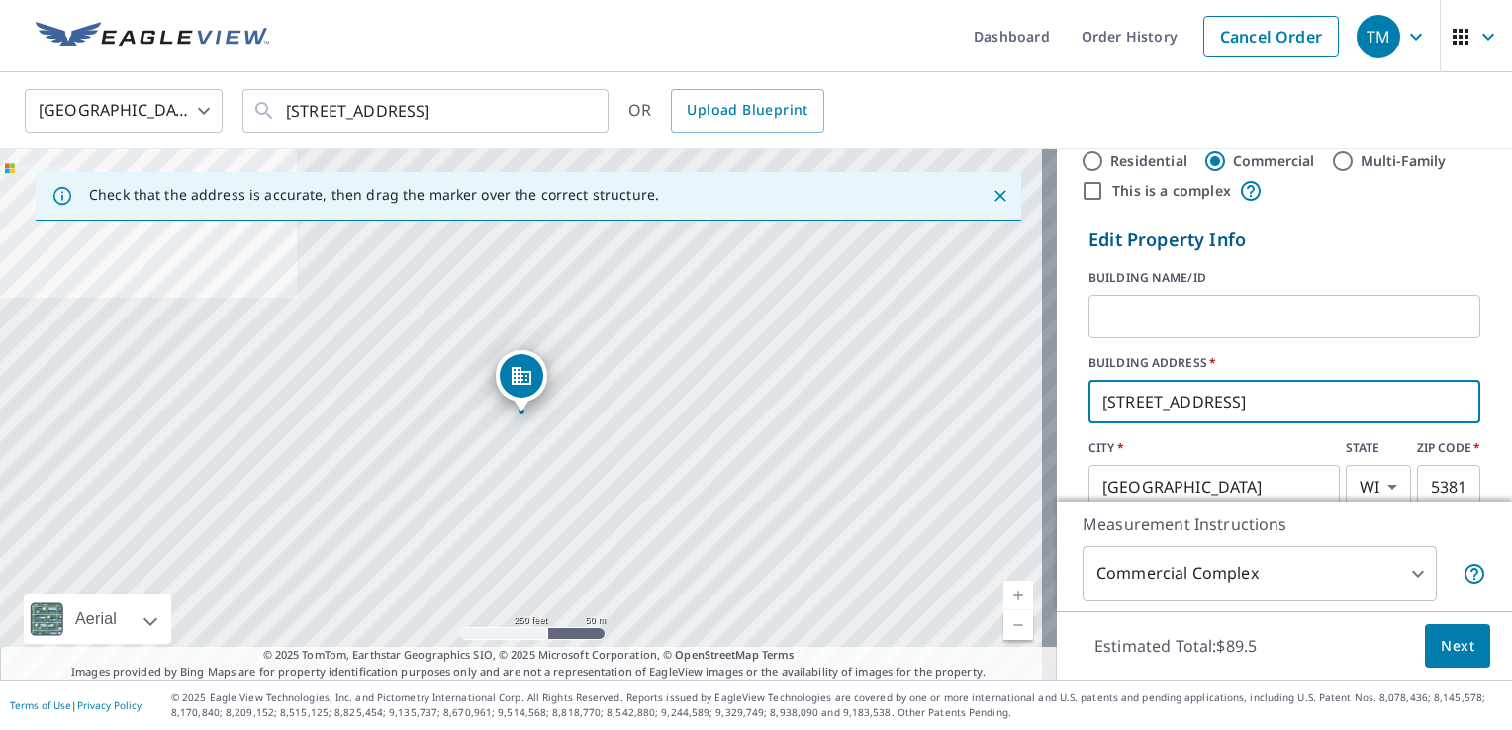
type input "[STREET_ADDRESS]"
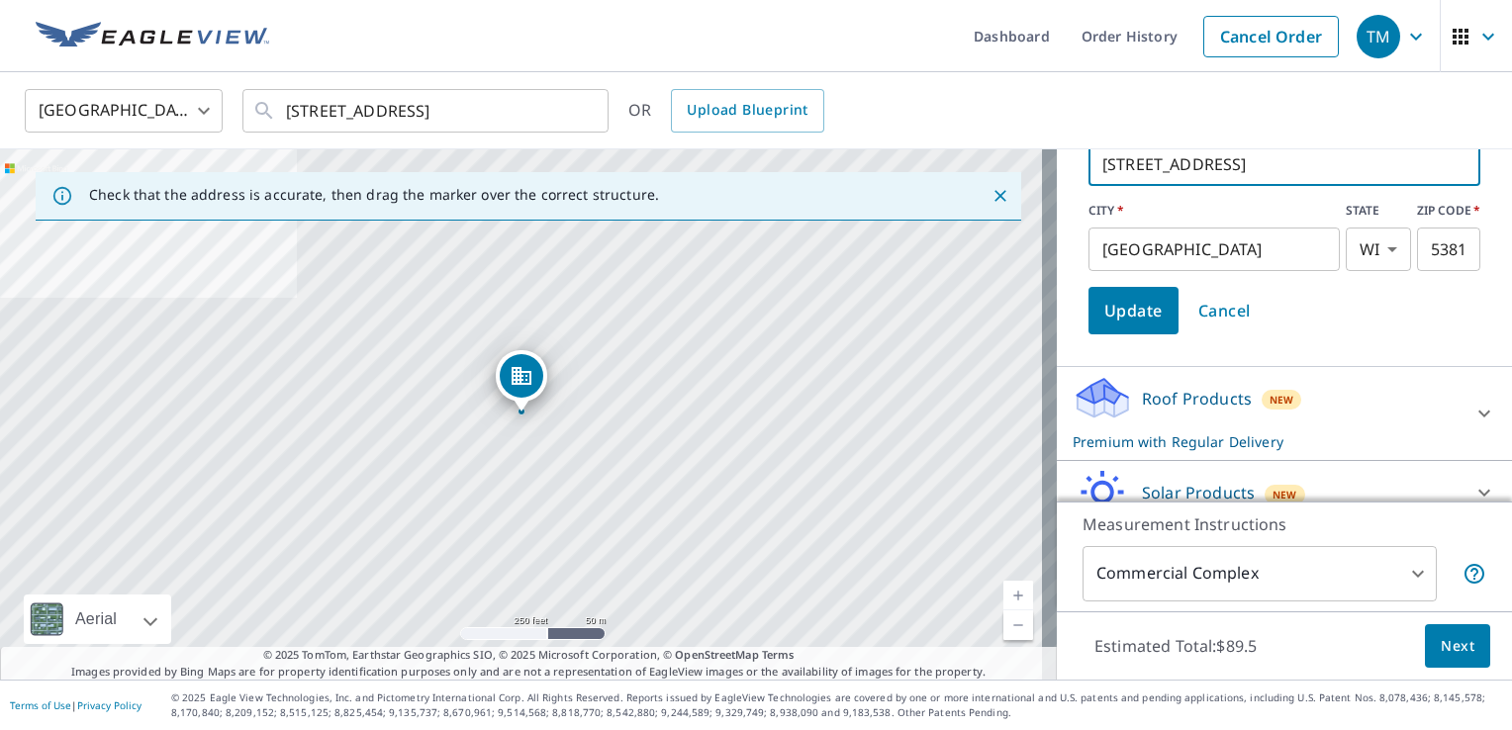
scroll to position [371, 0]
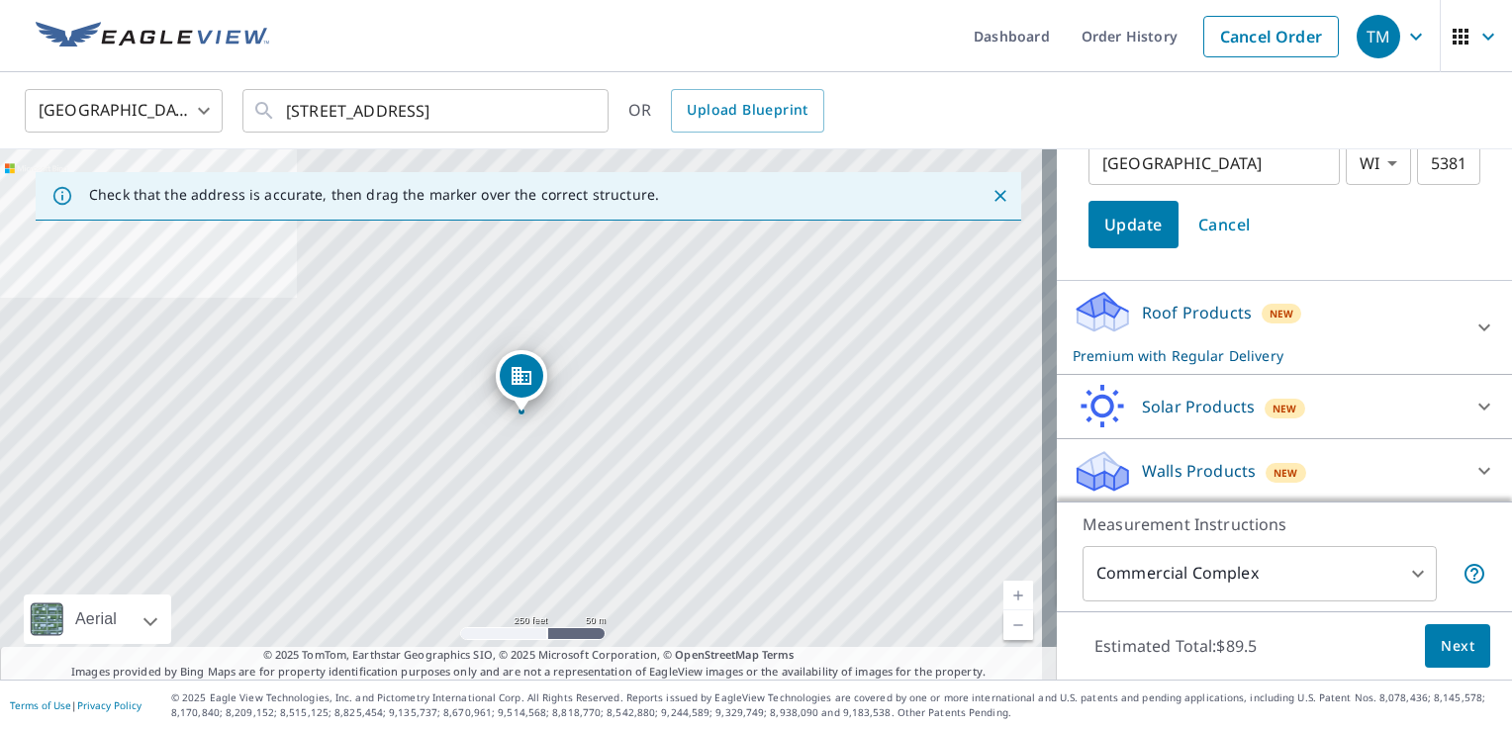
click at [1441, 648] on span "Next" at bounding box center [1458, 646] width 34 height 25
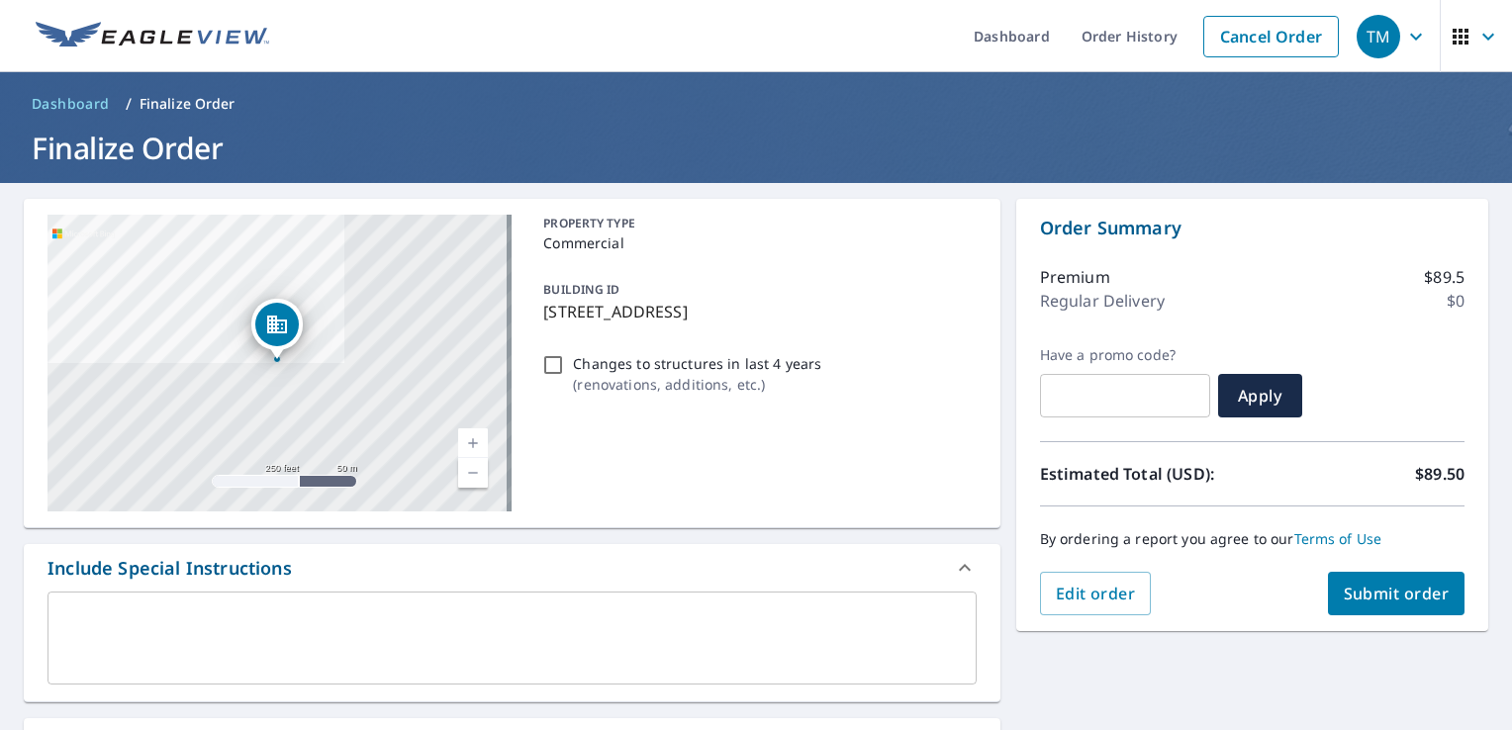
scroll to position [145, 0]
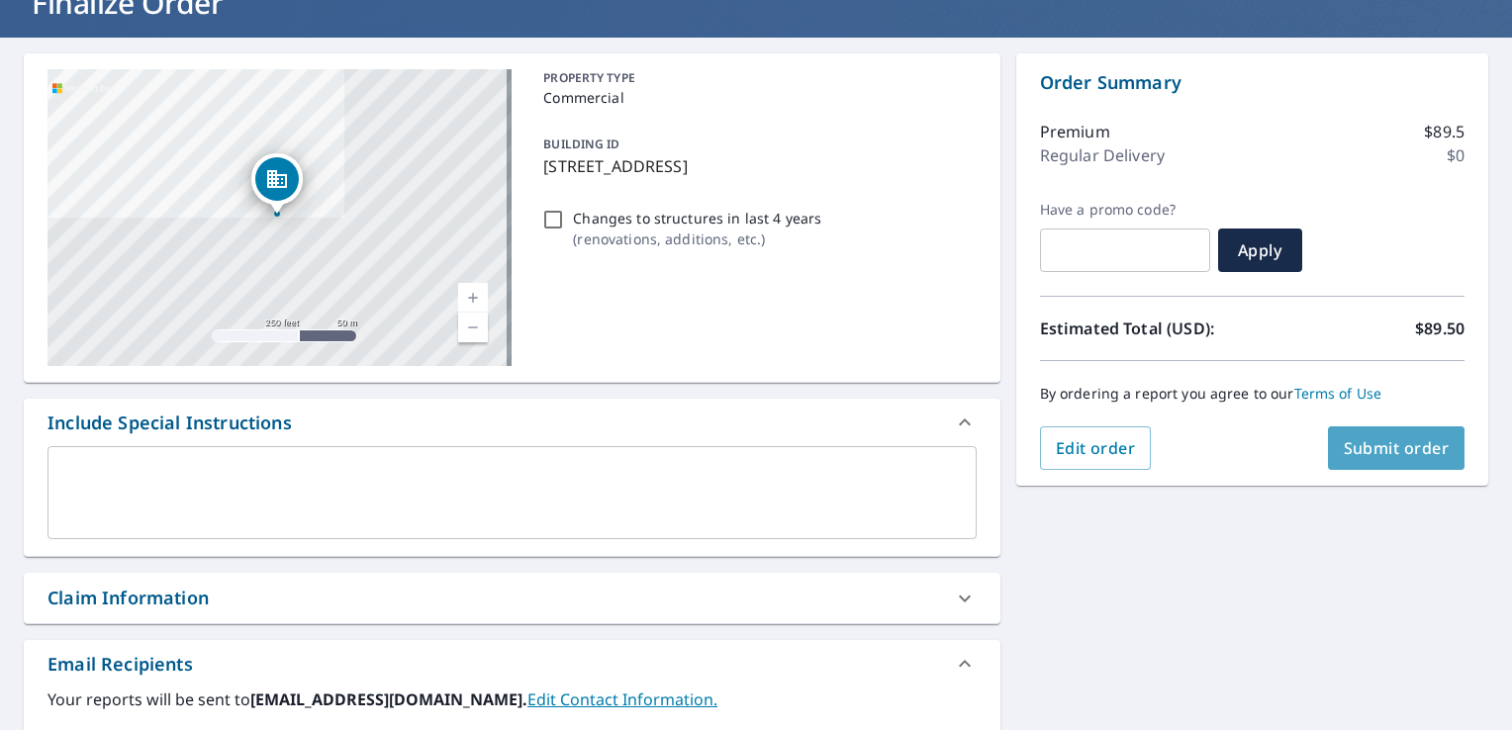
click at [1378, 451] on span "Submit order" at bounding box center [1397, 448] width 106 height 22
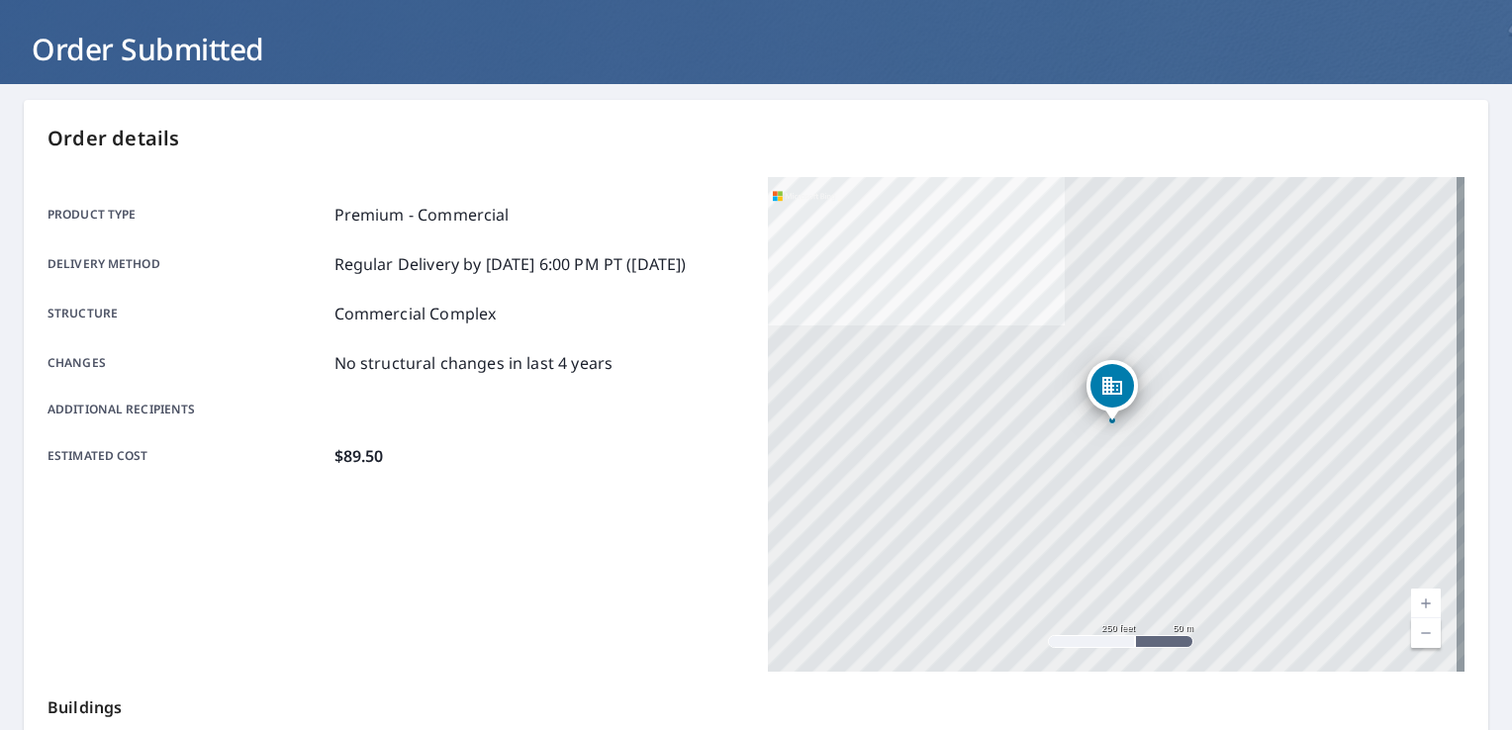
scroll to position [95, 0]
